Goal: Navigation & Orientation: Find specific page/section

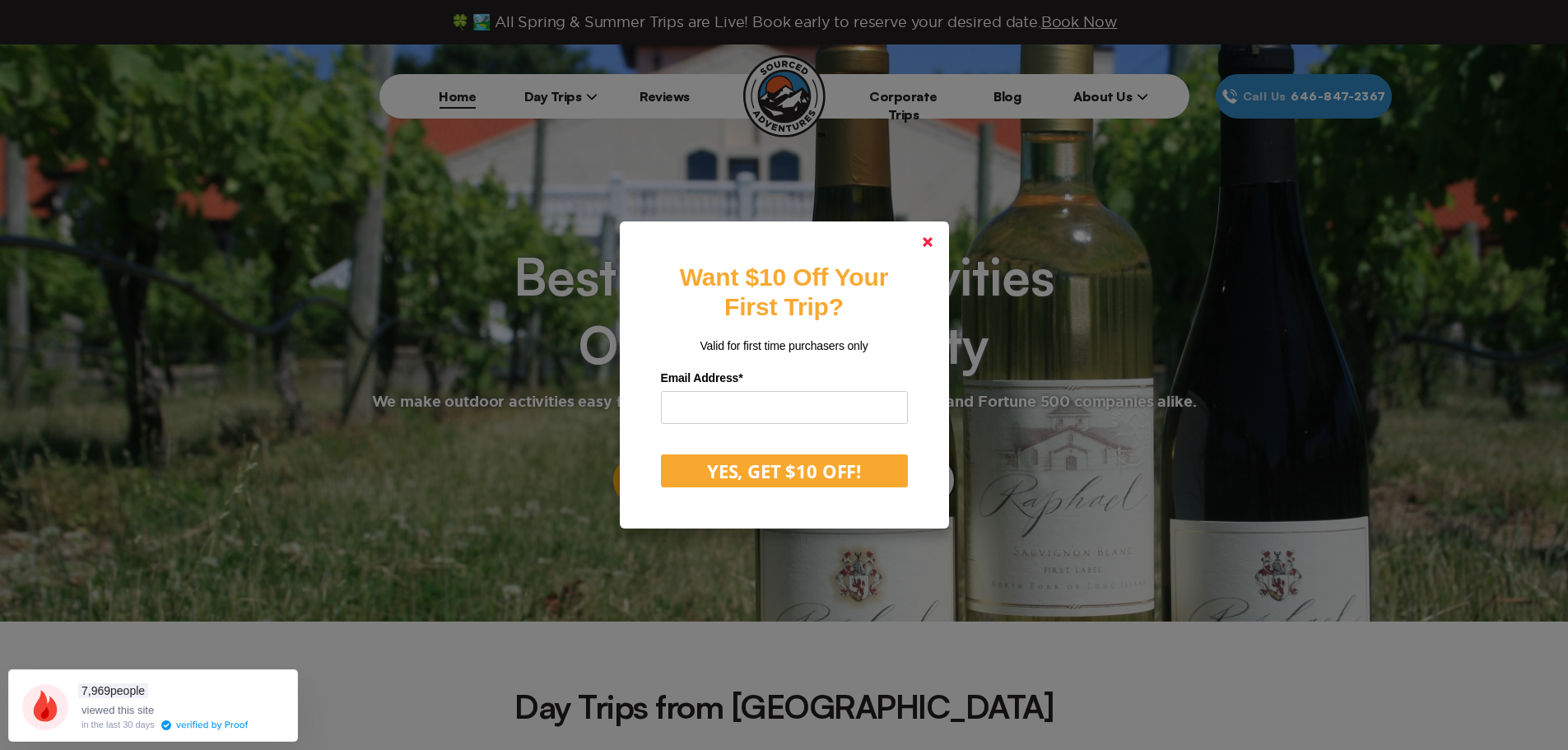
click at [932, 244] on icon at bounding box center [927, 242] width 9 height 9
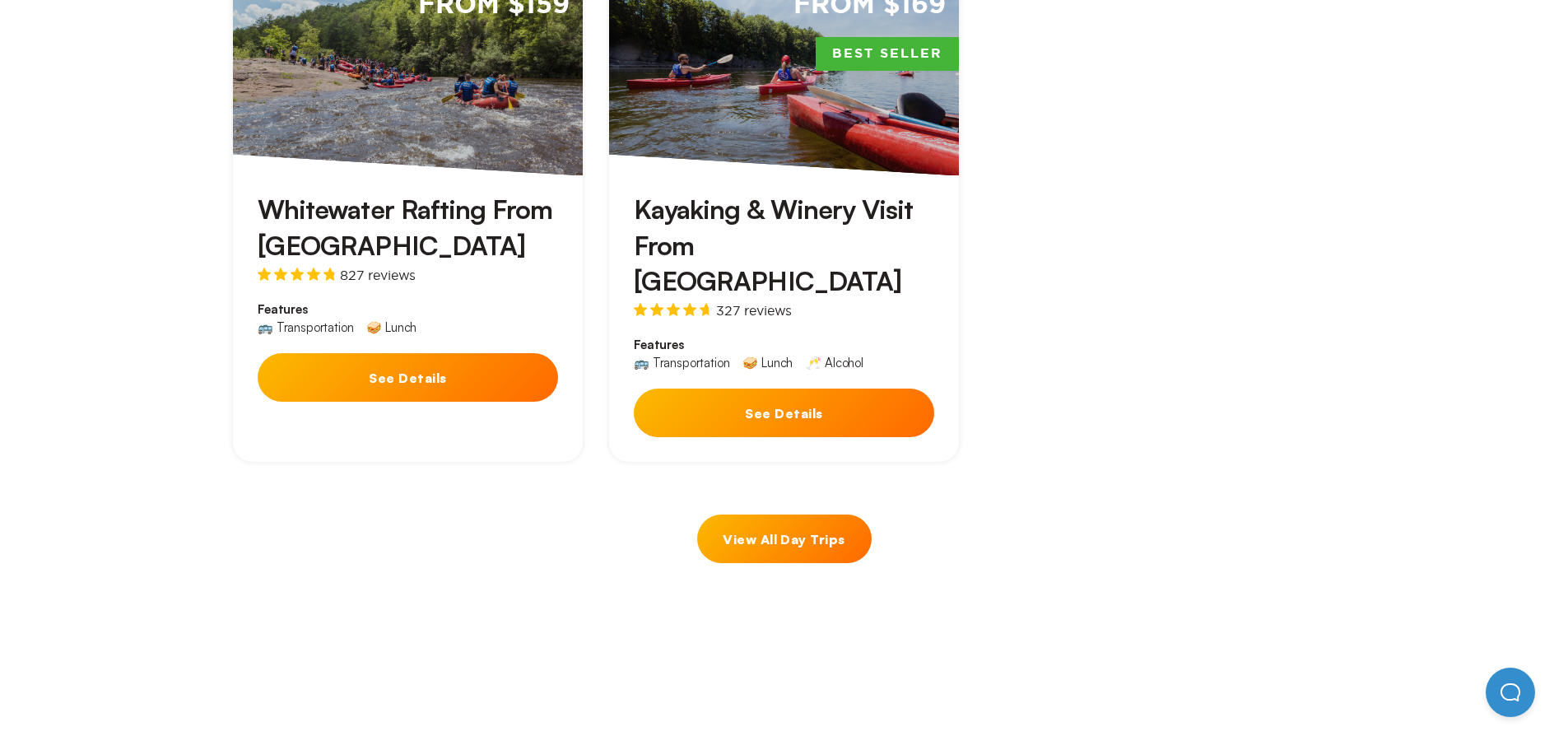
scroll to position [1481, 0]
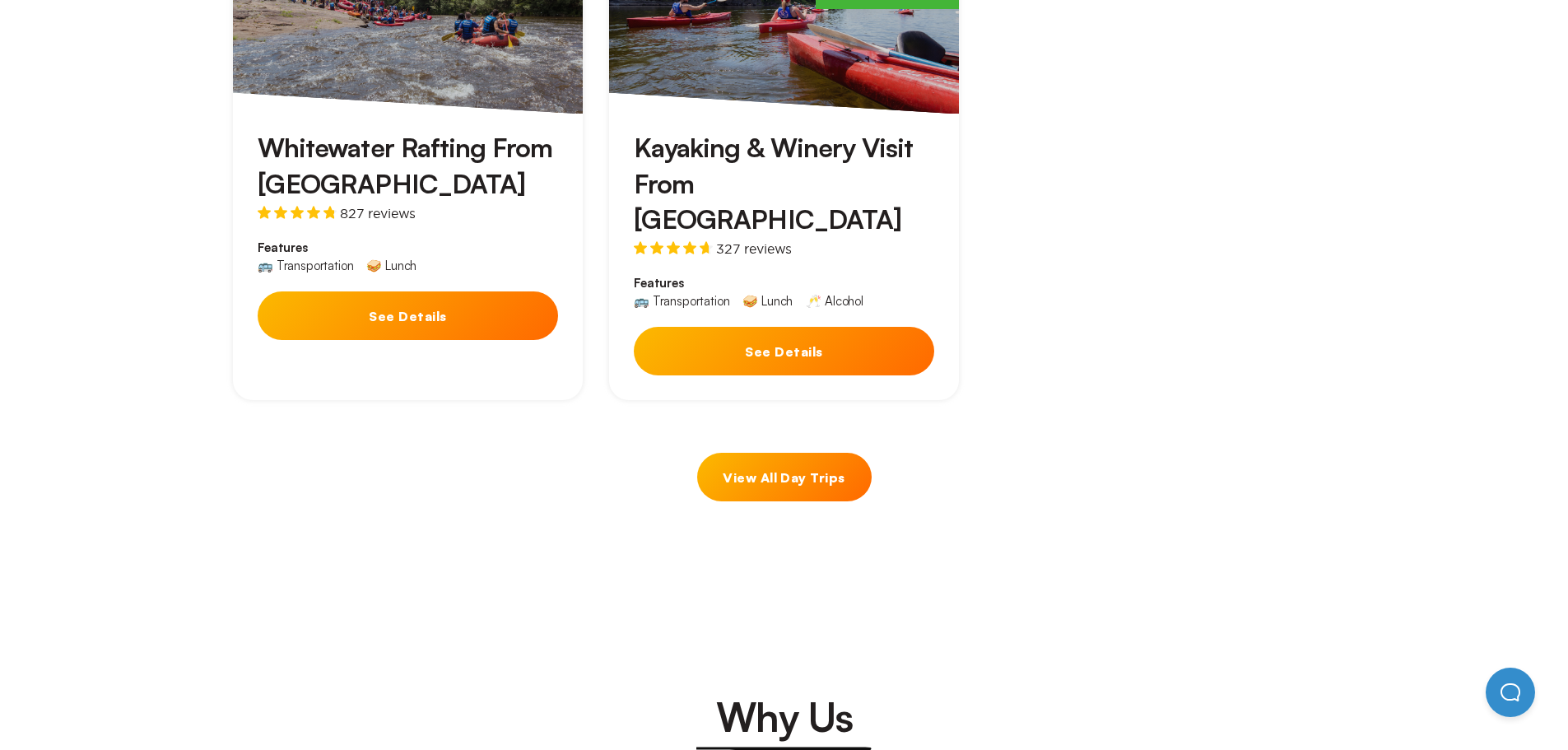
click at [844, 453] on link "View All Day Trips" at bounding box center [784, 477] width 174 height 48
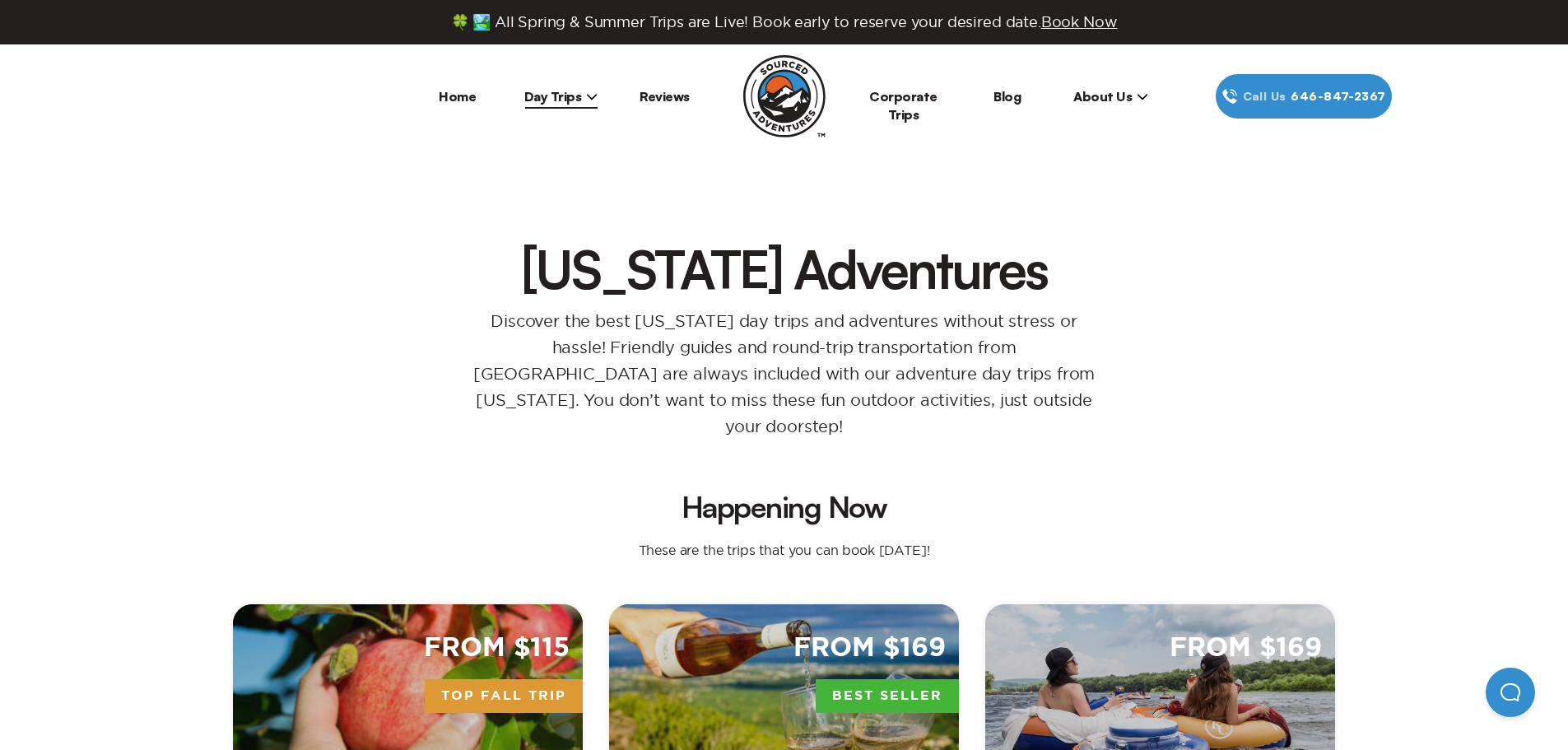
click at [552, 97] on span "Day Trips" at bounding box center [561, 96] width 74 height 16
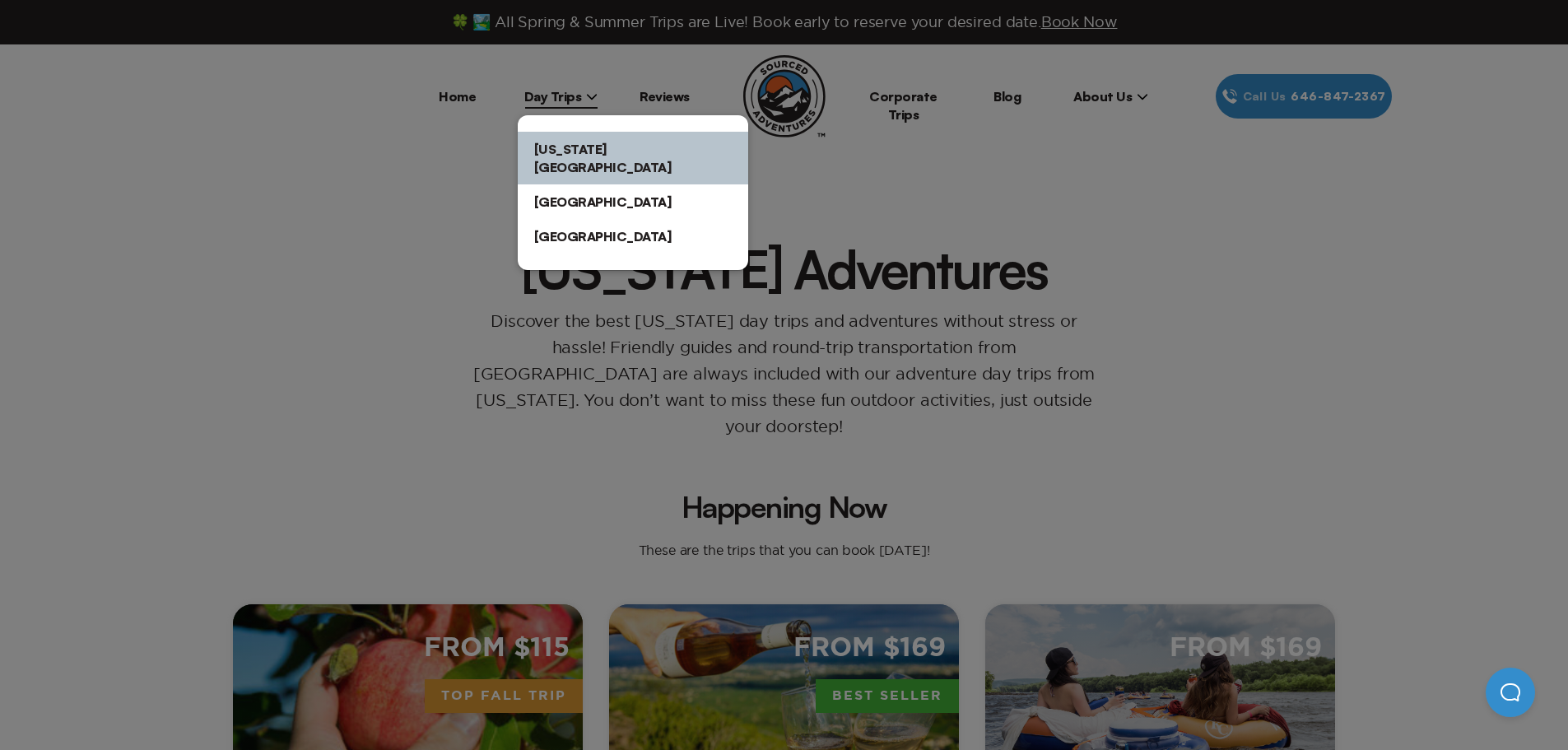
click at [560, 152] on link "[US_STATE][GEOGRAPHIC_DATA]" at bounding box center [633, 158] width 231 height 53
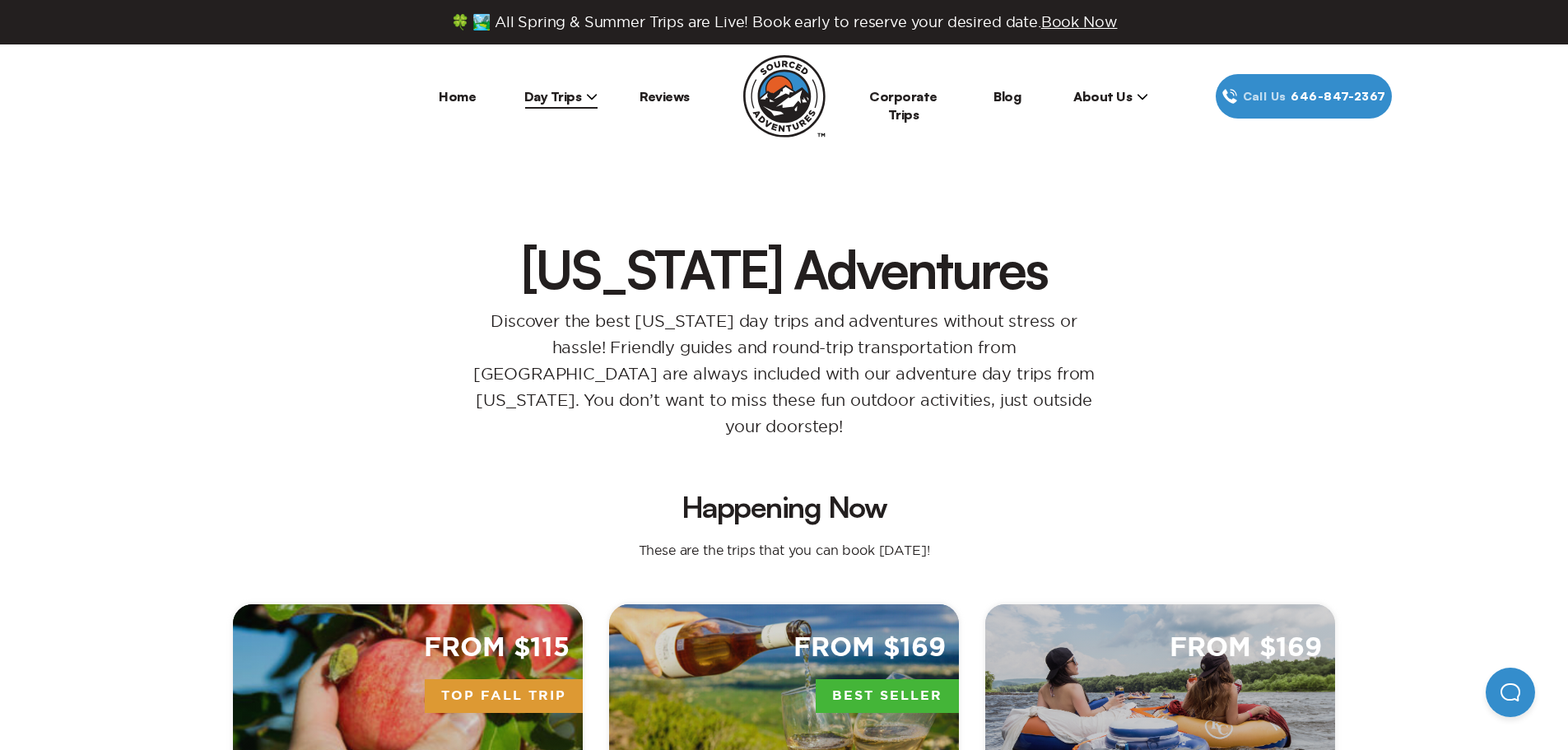
click at [564, 104] on span "Day Trips" at bounding box center [561, 96] width 74 height 16
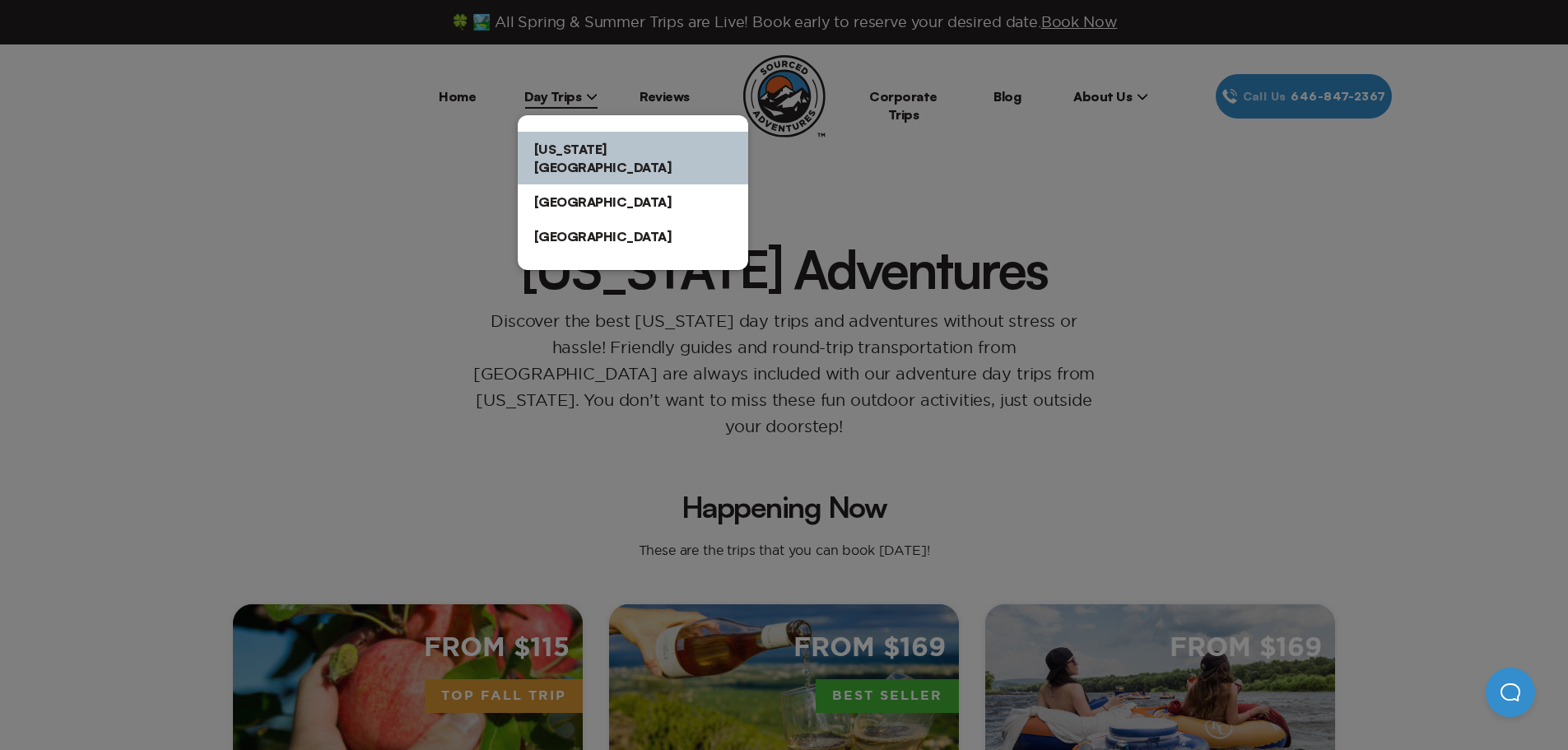
click at [564, 184] on link "[GEOGRAPHIC_DATA]" at bounding box center [633, 201] width 231 height 35
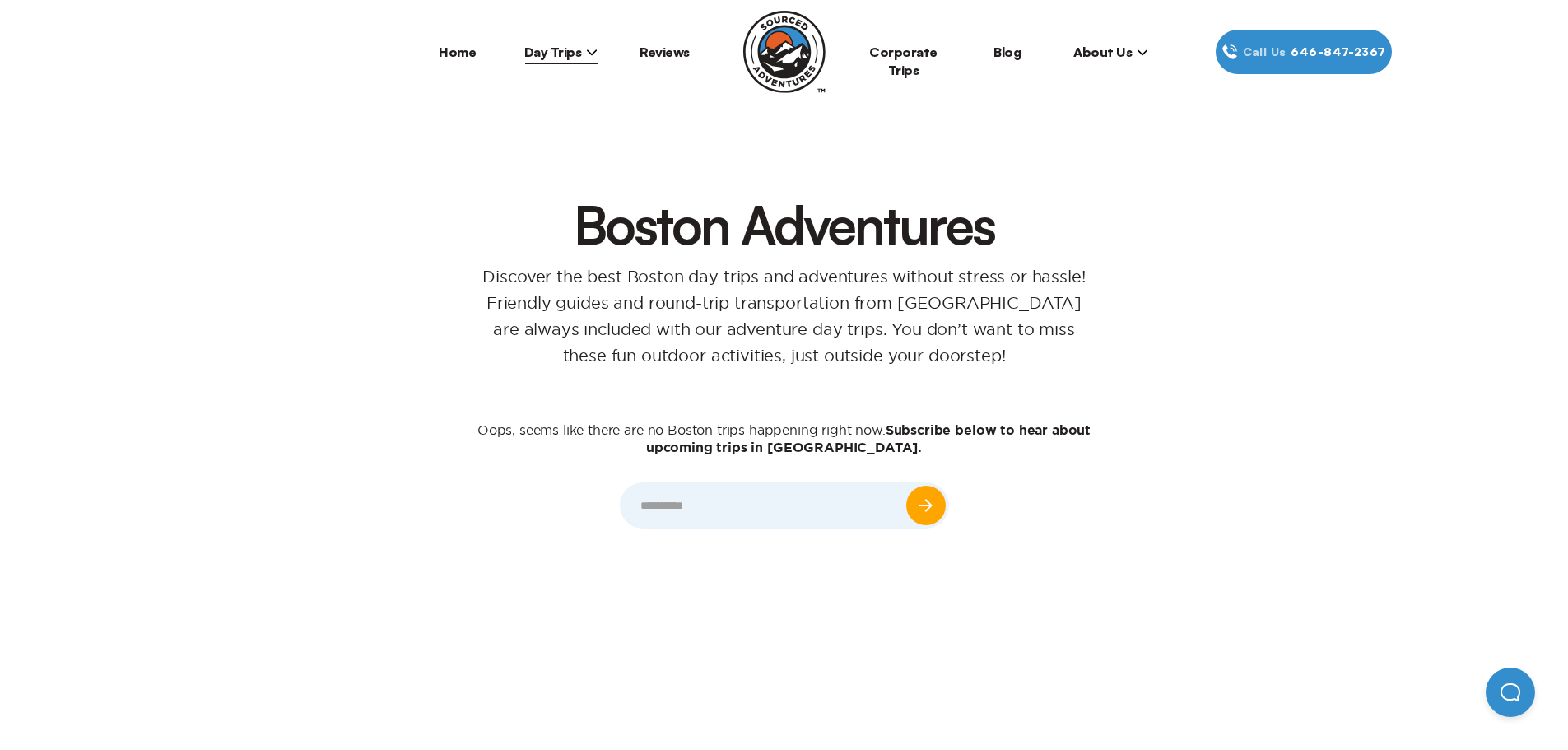
click at [573, 58] on span "Day Trips" at bounding box center [561, 51] width 74 height 16
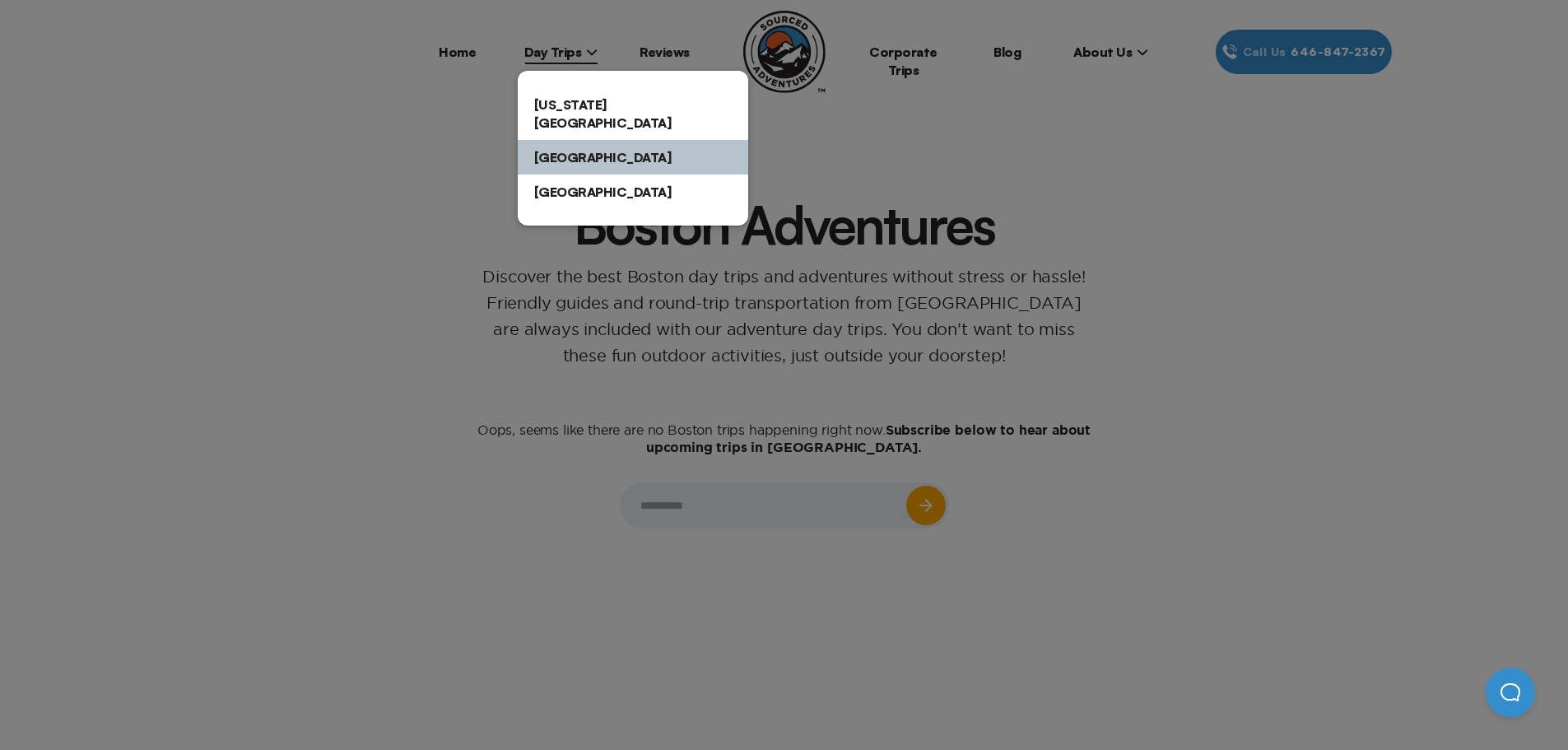
click at [569, 174] on link "[GEOGRAPHIC_DATA]" at bounding box center [633, 191] width 231 height 35
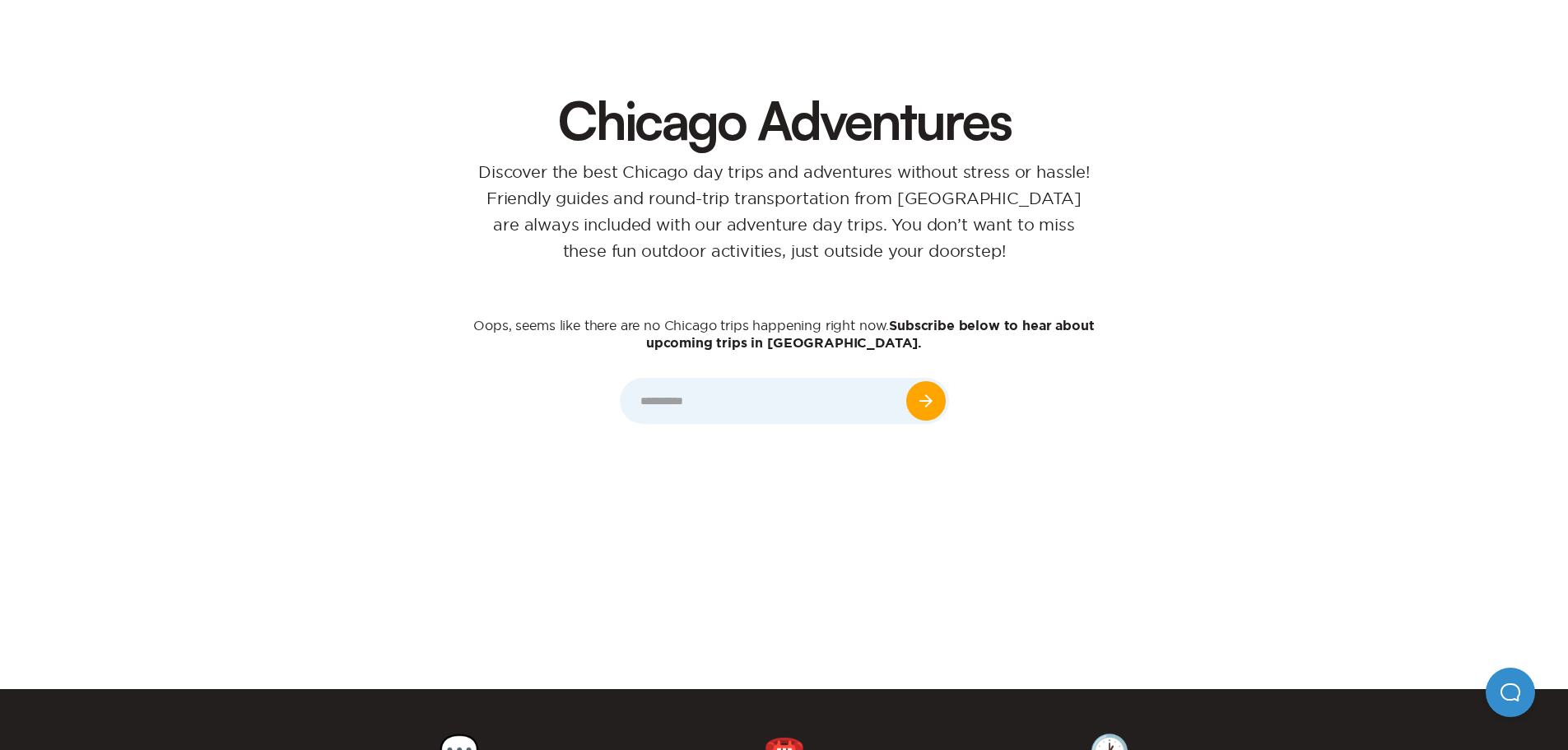
scroll to position [82, 0]
